Goal: Transaction & Acquisition: Purchase product/service

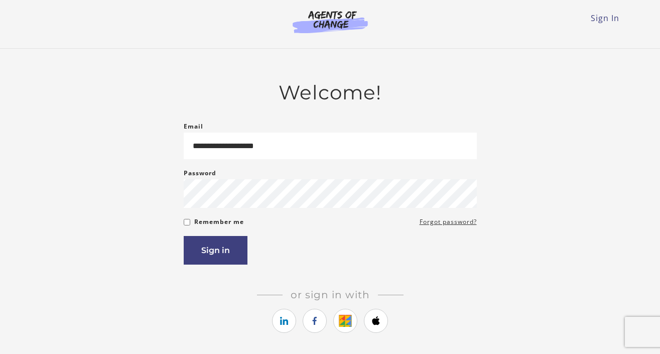
type input "**********"
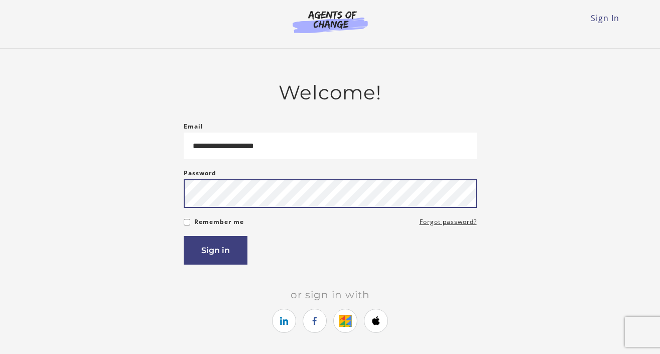
click at [184, 236] on button "Sign in" at bounding box center [216, 250] width 64 height 29
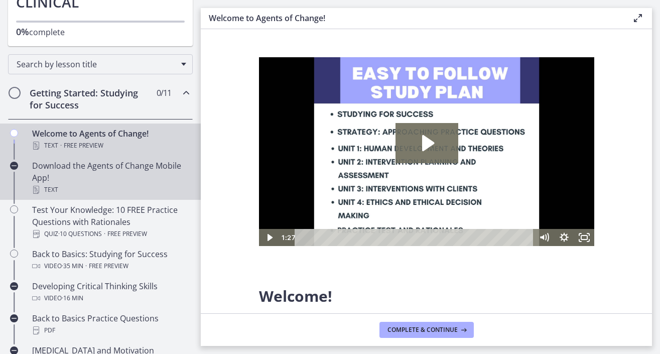
scroll to position [112, 0]
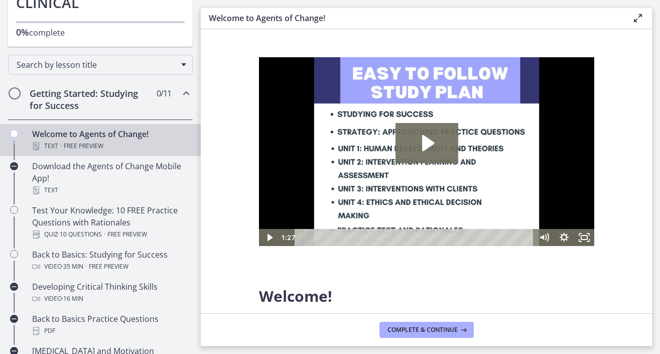
click at [136, 88] on h2 "Getting Started: Studying for Success" at bounding box center [91, 99] width 123 height 24
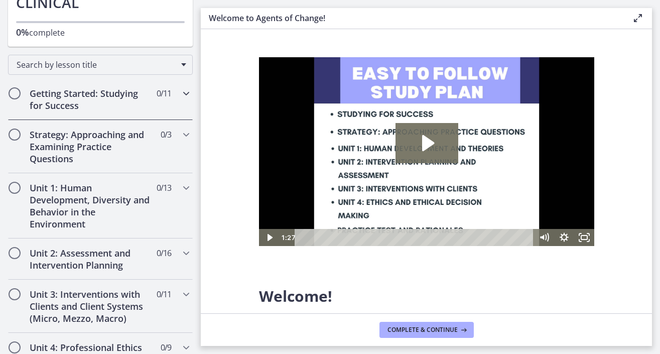
click at [136, 88] on h2 "Getting Started: Studying for Success" at bounding box center [91, 99] width 123 height 24
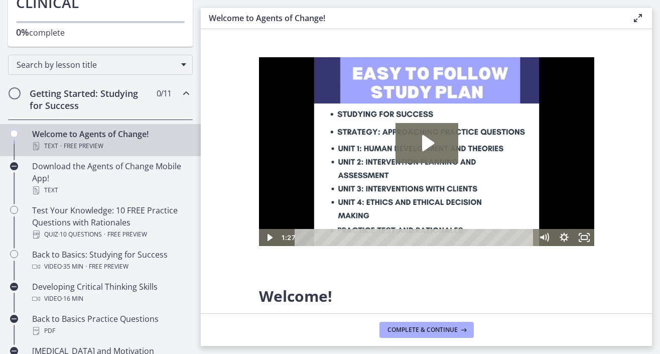
scroll to position [0, 0]
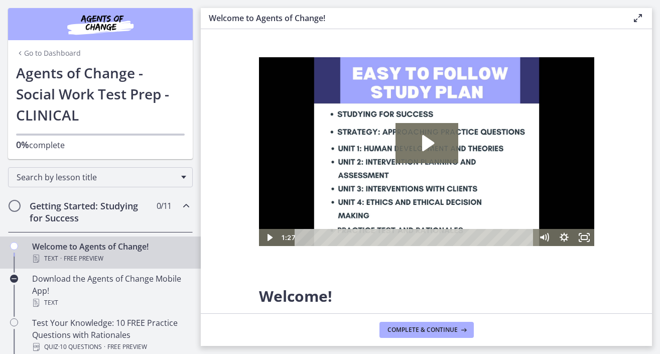
click at [58, 53] on link "Go to Dashboard" at bounding box center [48, 53] width 65 height 10
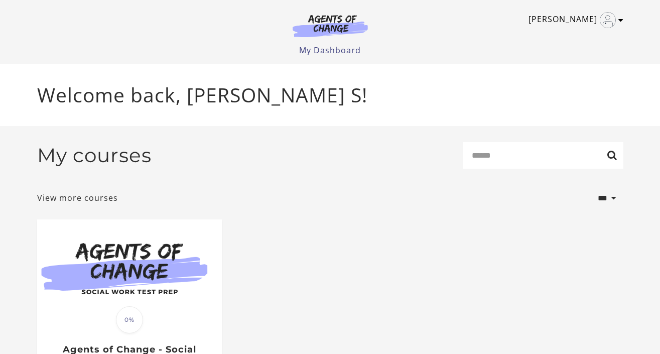
click at [586, 21] on link "[PERSON_NAME]" at bounding box center [574, 20] width 90 height 16
click at [428, 25] on ul "Heather S My Account Support Sign Out" at bounding box center [330, 20] width 586 height 16
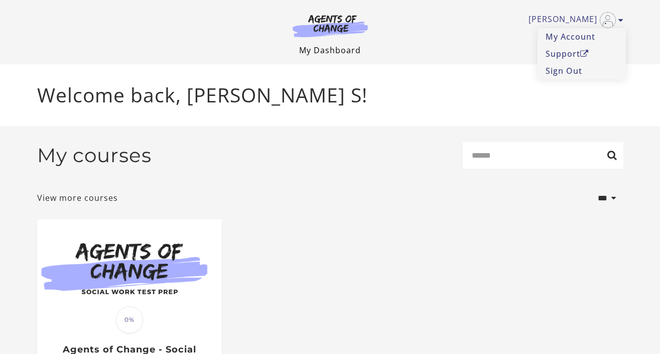
click at [345, 50] on link "My Dashboard" at bounding box center [330, 50] width 62 height 11
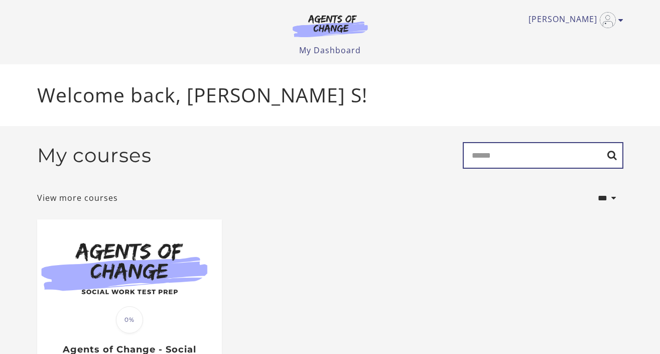
click at [526, 156] on input "Search" at bounding box center [543, 155] width 161 height 27
type input "****"
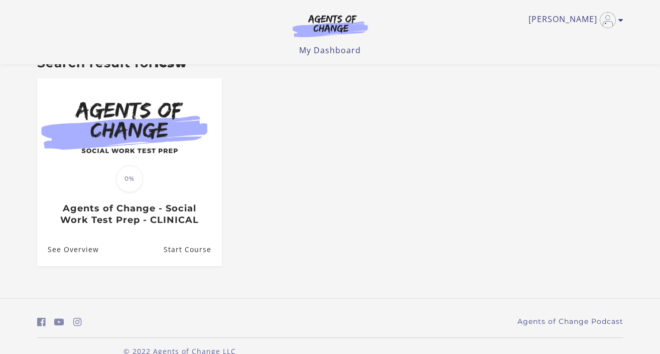
scroll to position [119, 0]
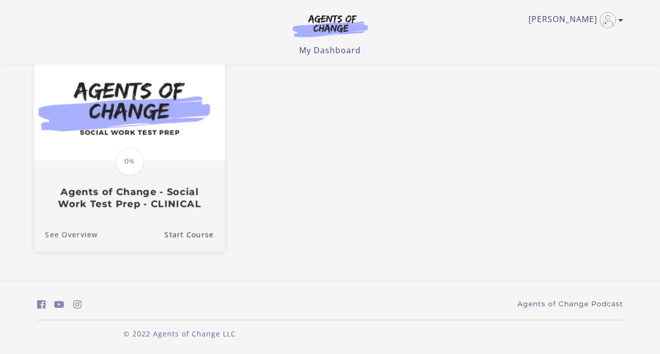
click at [70, 234] on link "See Overview" at bounding box center [66, 235] width 64 height 34
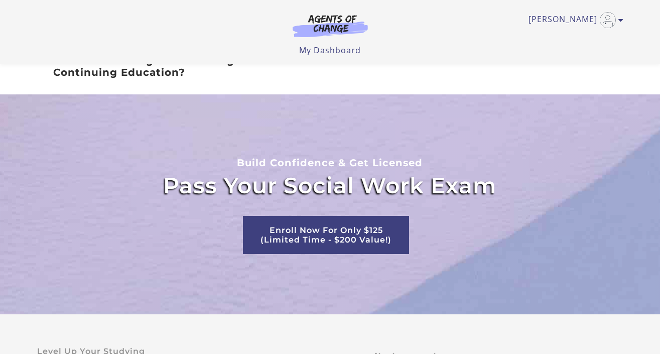
scroll to position [1852, 0]
click at [356, 224] on link "Enroll Now For Only $125 (Limited Time - $200 Value!)" at bounding box center [326, 235] width 166 height 38
